Goal: Task Accomplishment & Management: Complete application form

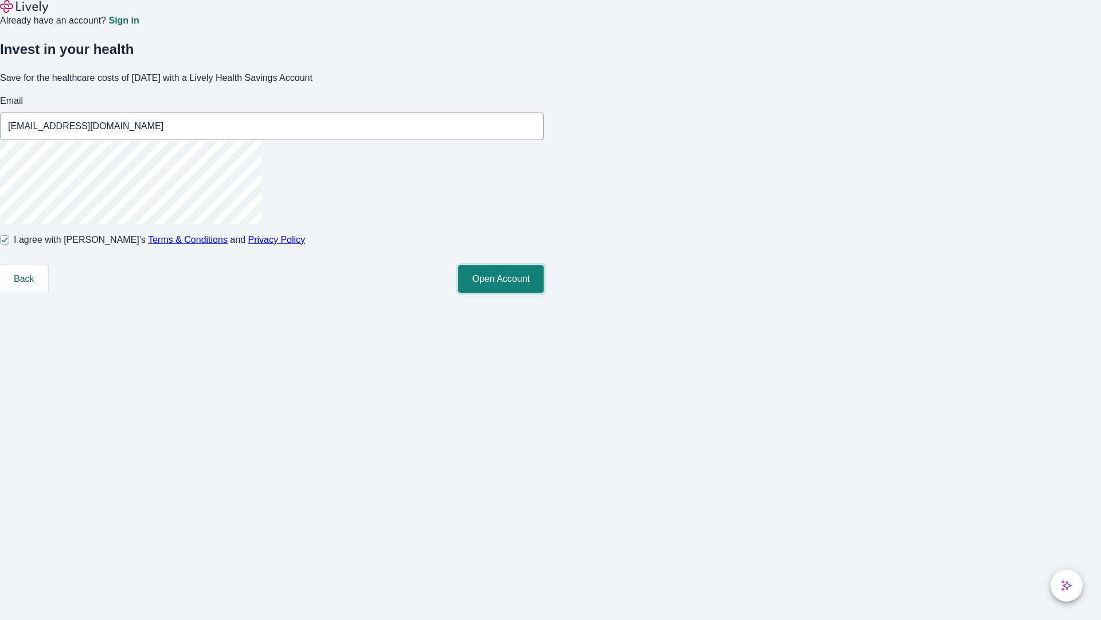
click at [544, 293] on button "Open Account" at bounding box center [500, 279] width 85 height 28
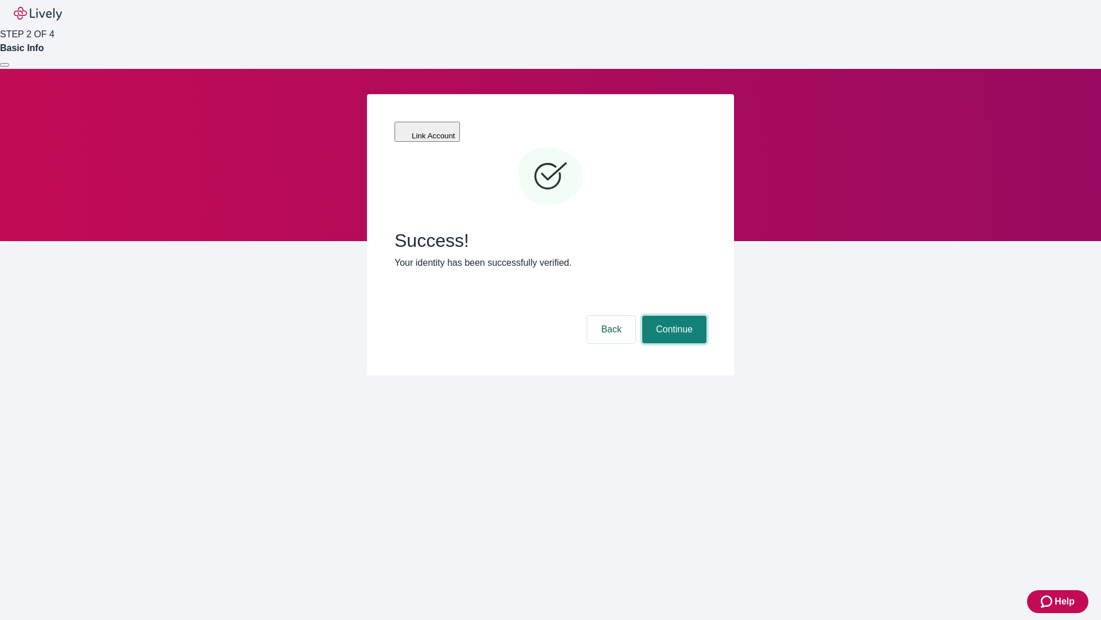
click at [673, 315] on button "Continue" at bounding box center [674, 329] width 64 height 28
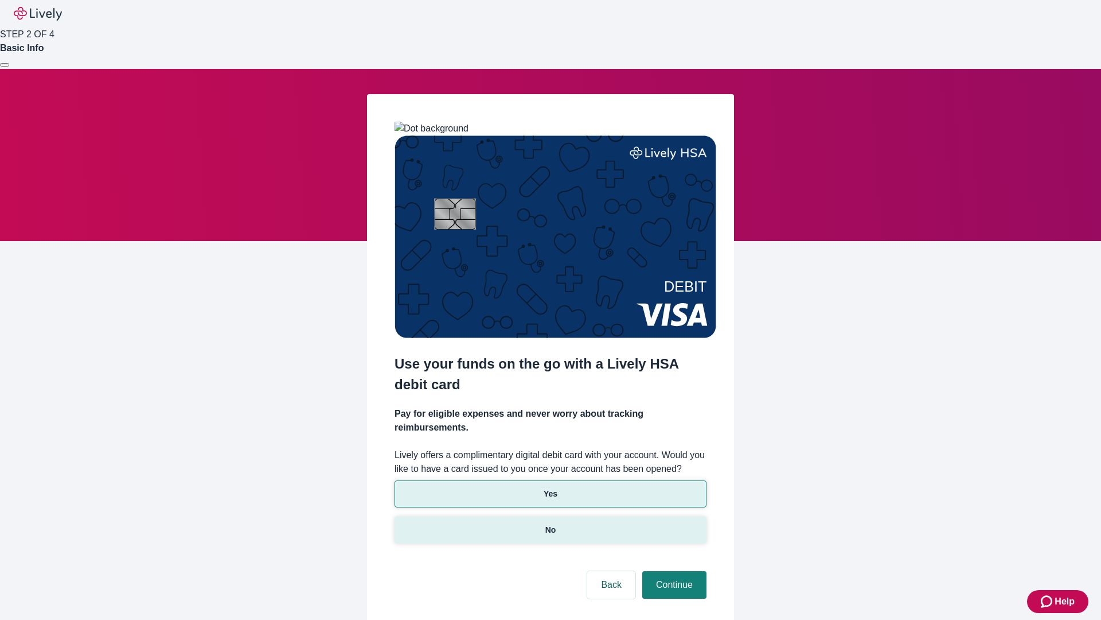
click at [550, 524] on p "No" at bounding box center [551, 530] width 11 height 12
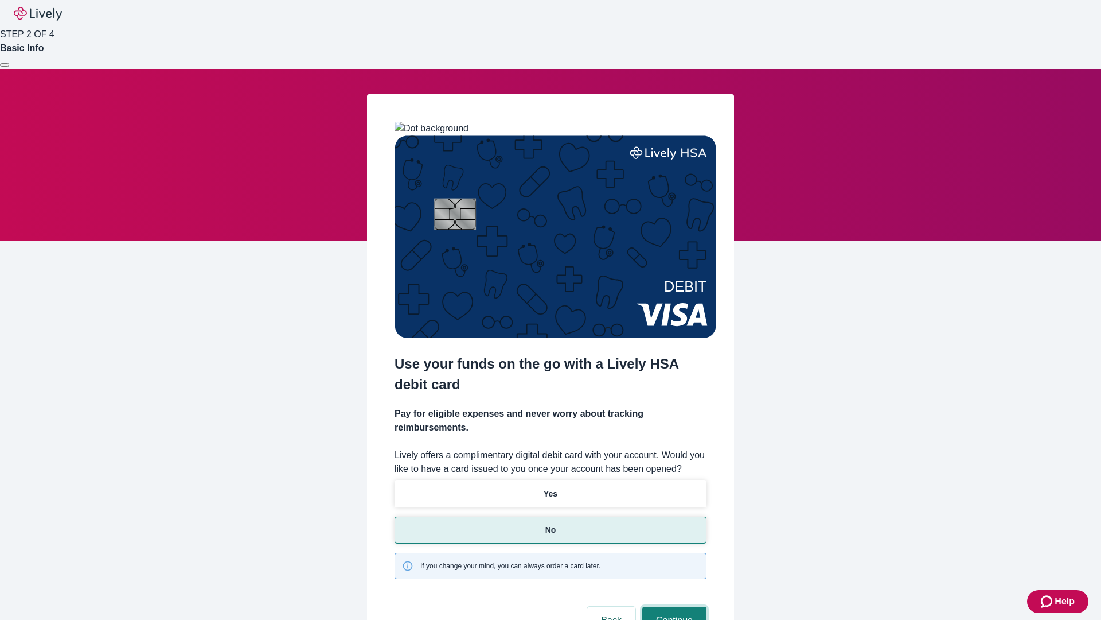
click at [673, 606] on button "Continue" at bounding box center [674, 620] width 64 height 28
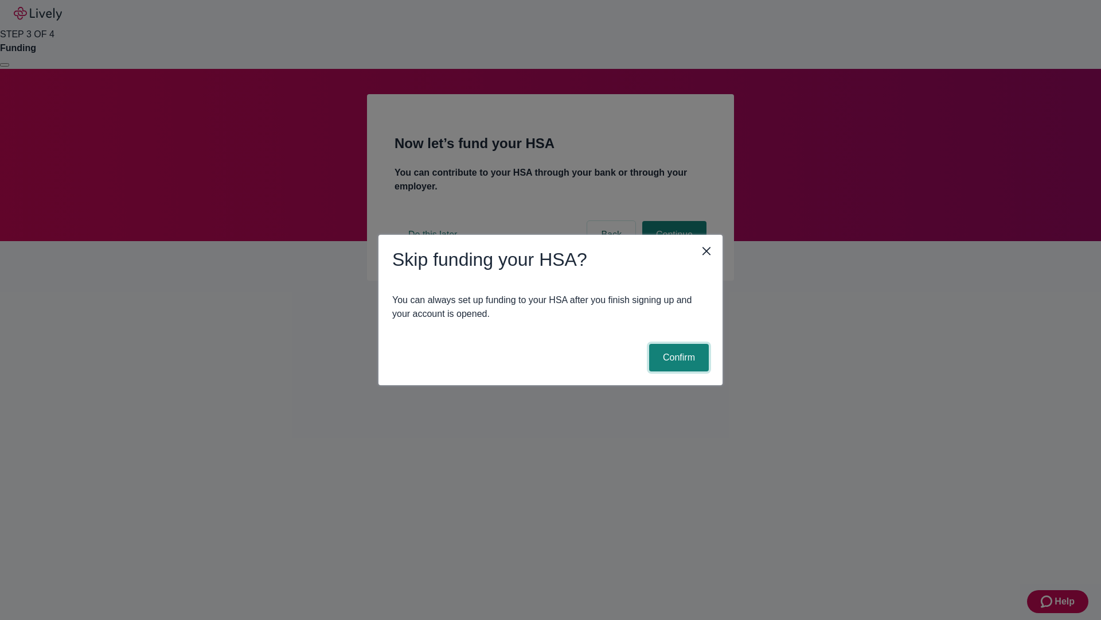
click at [677, 357] on button "Confirm" at bounding box center [679, 358] width 60 height 28
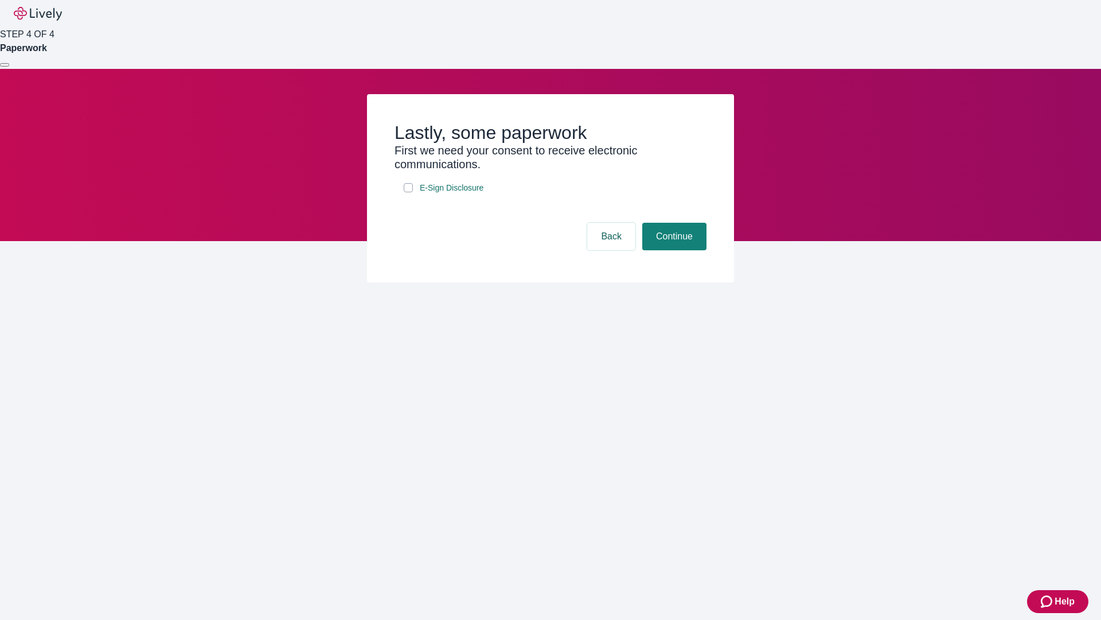
click at [408, 192] on input "E-Sign Disclosure" at bounding box center [408, 187] width 9 height 9
checkbox input "true"
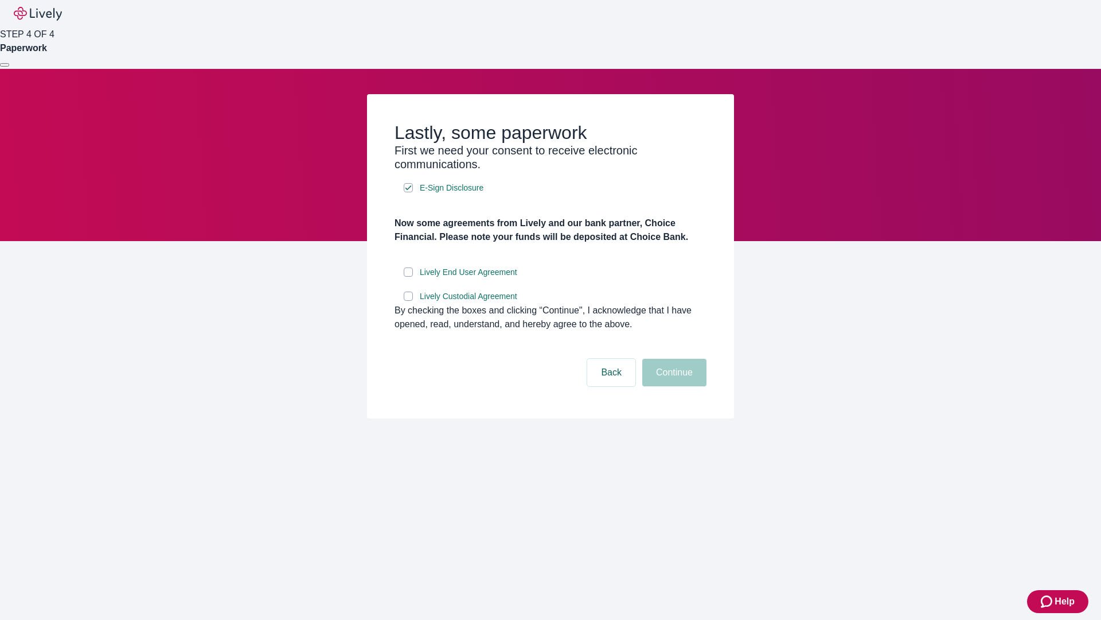
click at [408, 276] on input "Lively End User Agreement" at bounding box center [408, 271] width 9 height 9
checkbox input "true"
click at [408, 301] on input "Lively Custodial Agreement" at bounding box center [408, 295] width 9 height 9
checkbox input "true"
click at [673, 386] on button "Continue" at bounding box center [674, 373] width 64 height 28
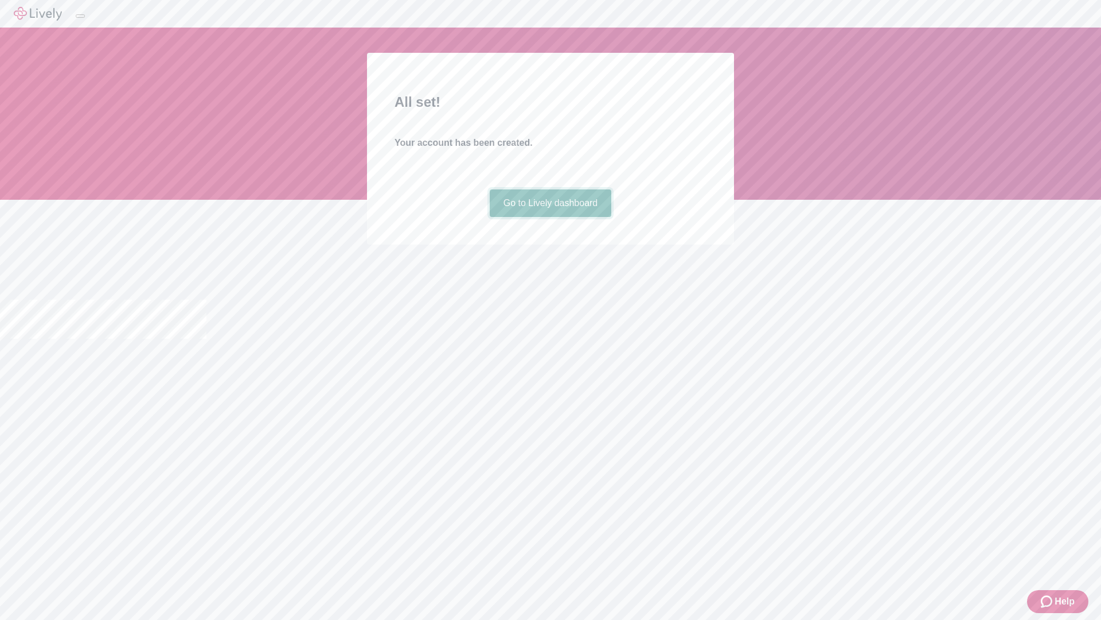
click at [550, 217] on link "Go to Lively dashboard" at bounding box center [551, 203] width 122 height 28
